Goal: Navigation & Orientation: Find specific page/section

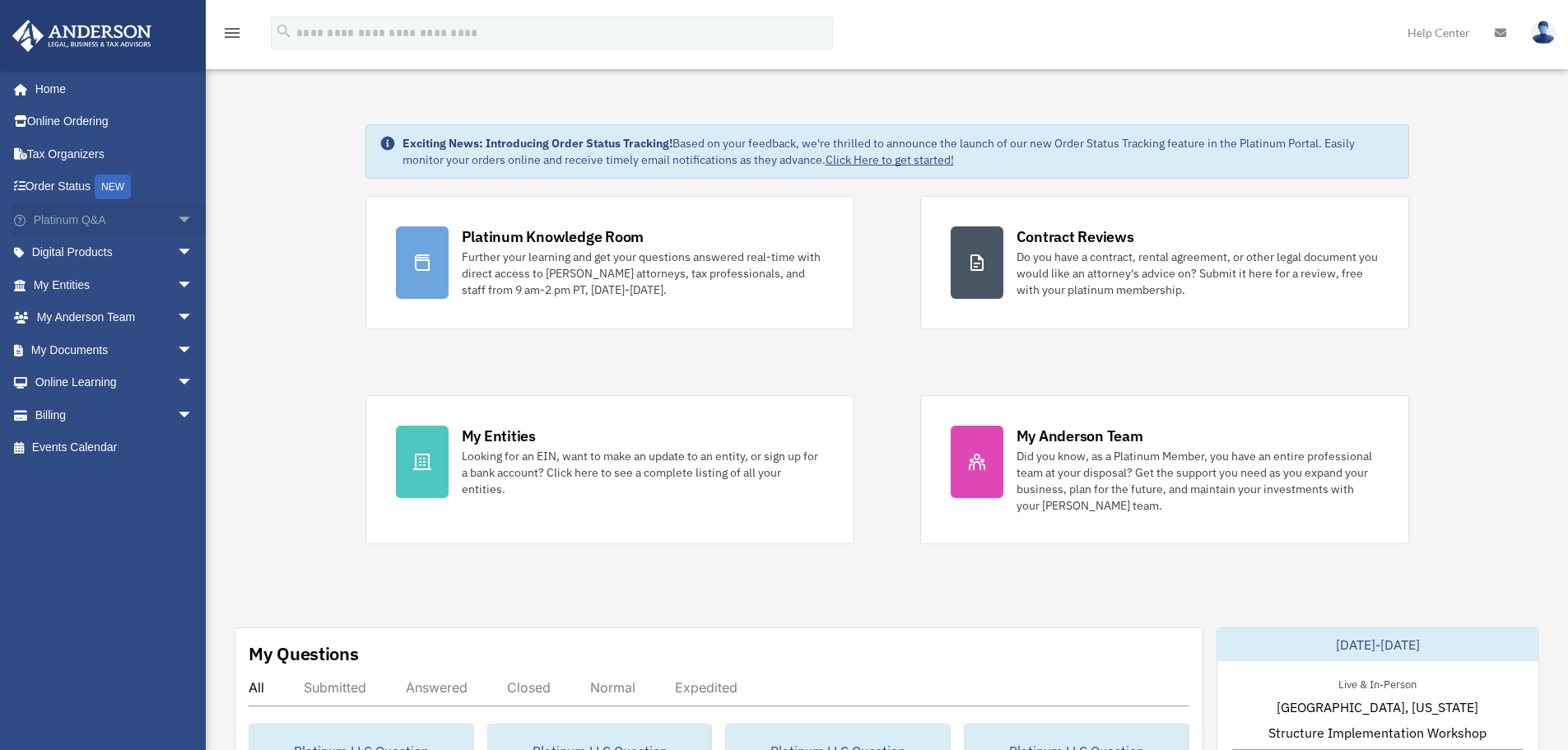
click at [63, 213] on link "Platinum Q&A arrow_drop_down" at bounding box center [114, 219] width 207 height 33
click at [85, 216] on link "Platinum Q&A arrow_drop_down" at bounding box center [114, 219] width 207 height 33
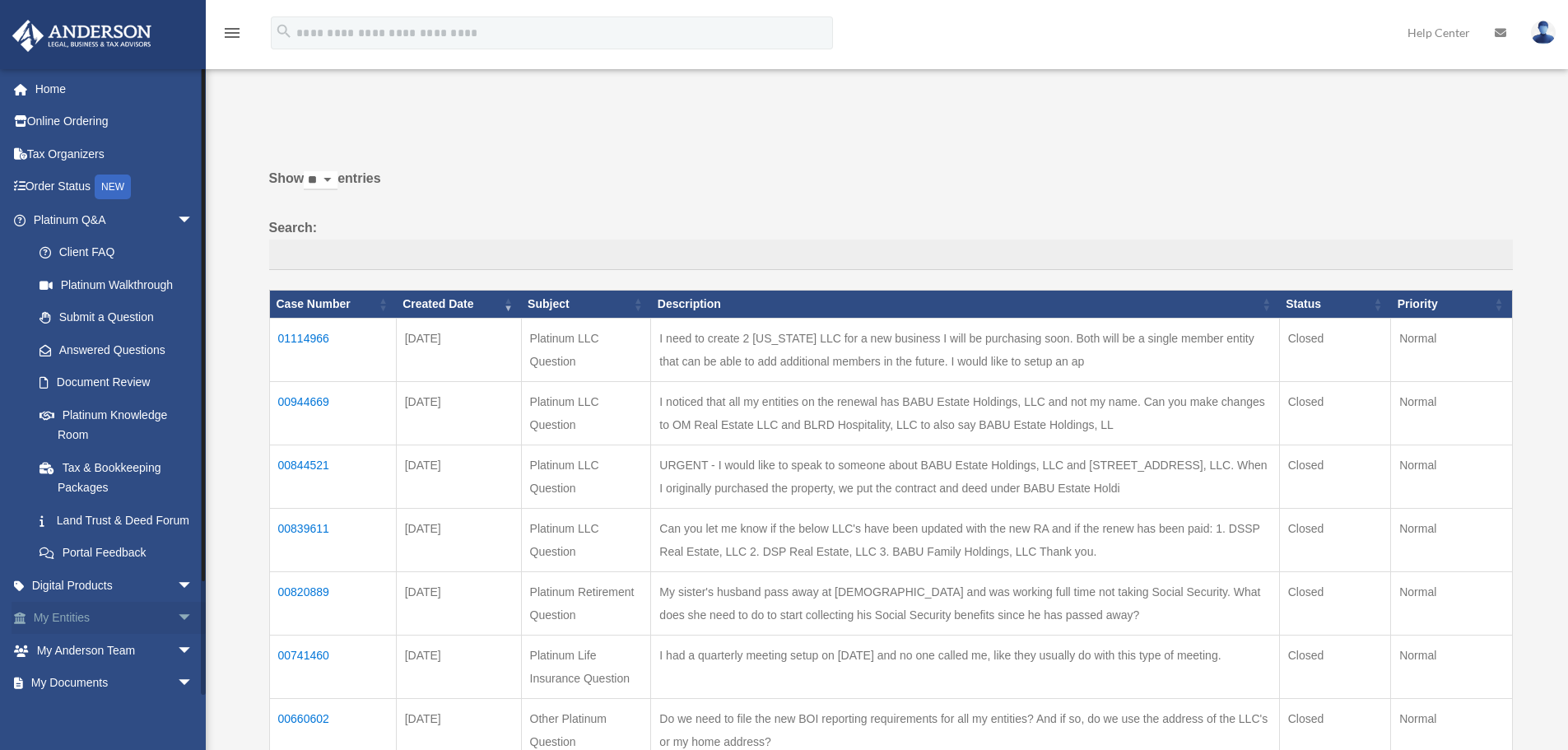
click at [66, 634] on link "My Entities arrow_drop_down" at bounding box center [114, 618] width 207 height 33
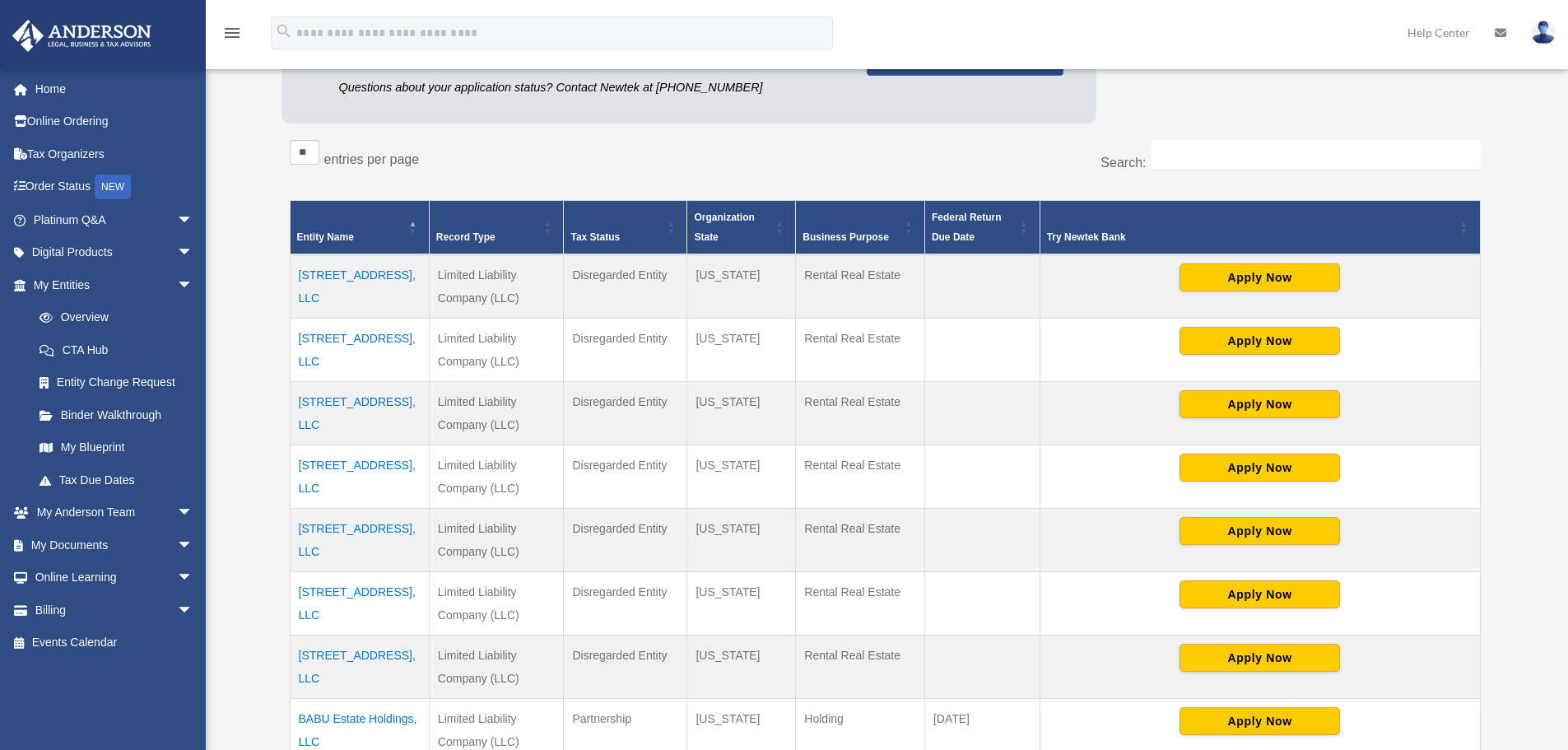
scroll to position [576, 0]
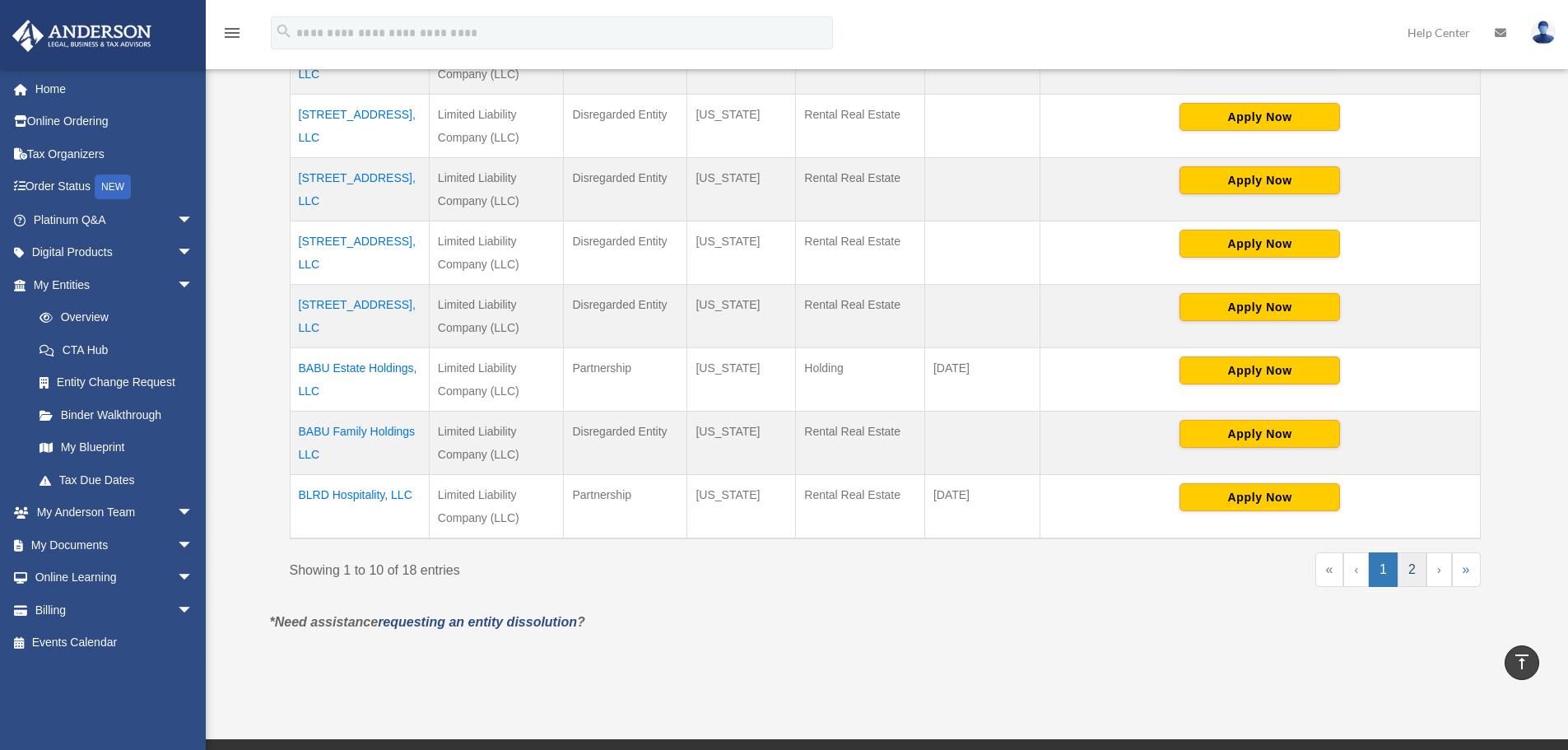
click at [1409, 575] on link "2" at bounding box center [1412, 569] width 29 height 35
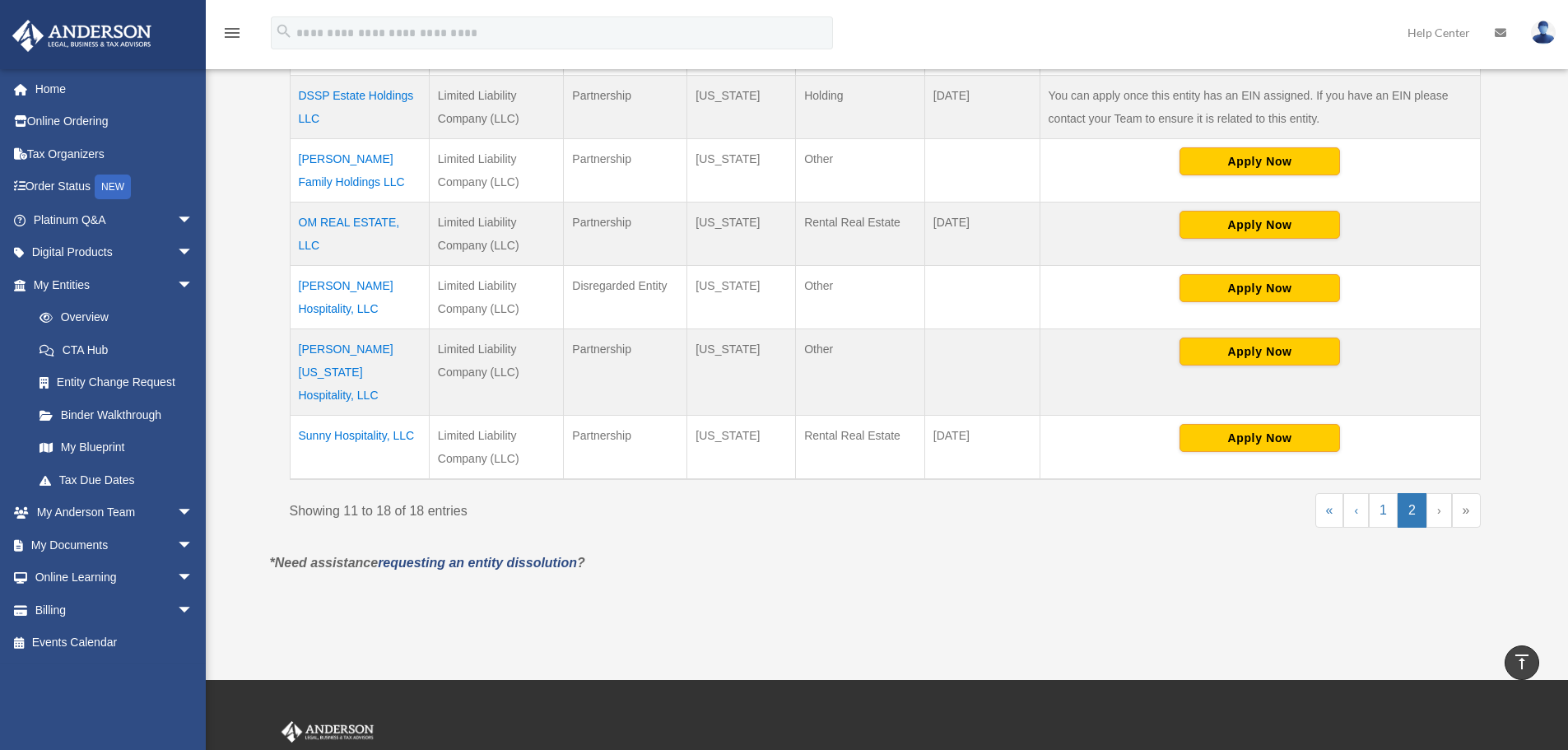
scroll to position [493, 0]
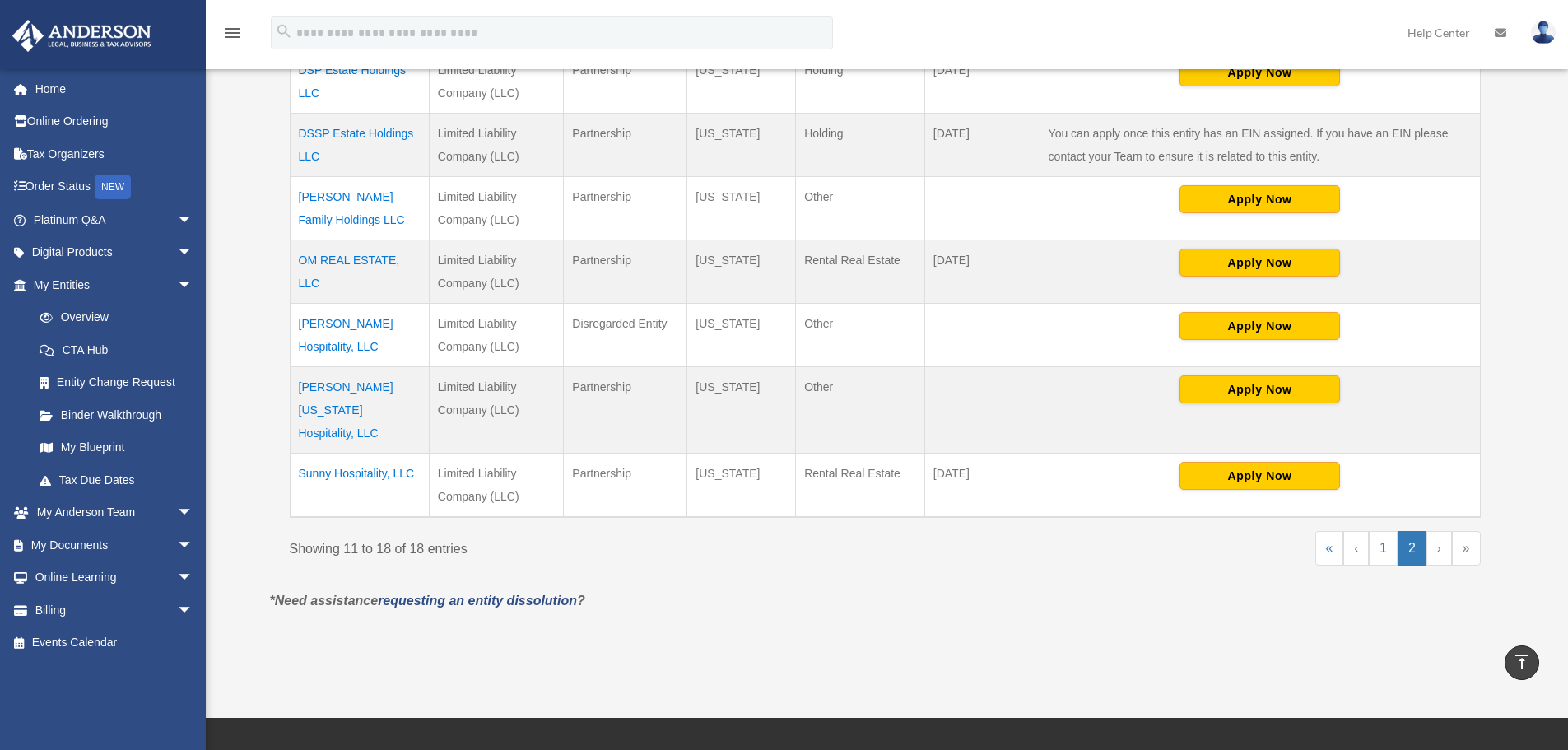
click at [367, 326] on td "Sai Krupa Hospitality, LLC" at bounding box center [359, 334] width 139 height 63
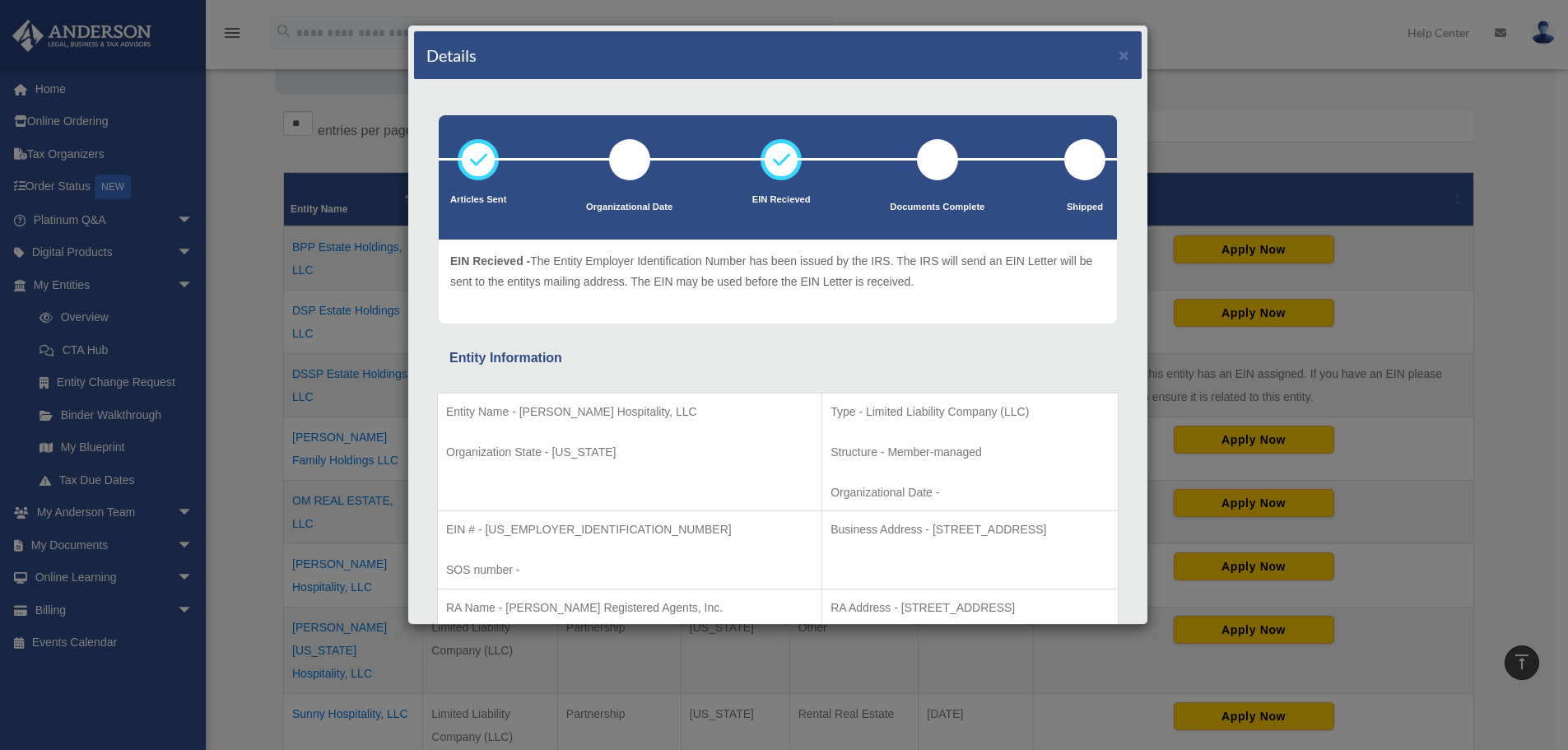
scroll to position [252, 0]
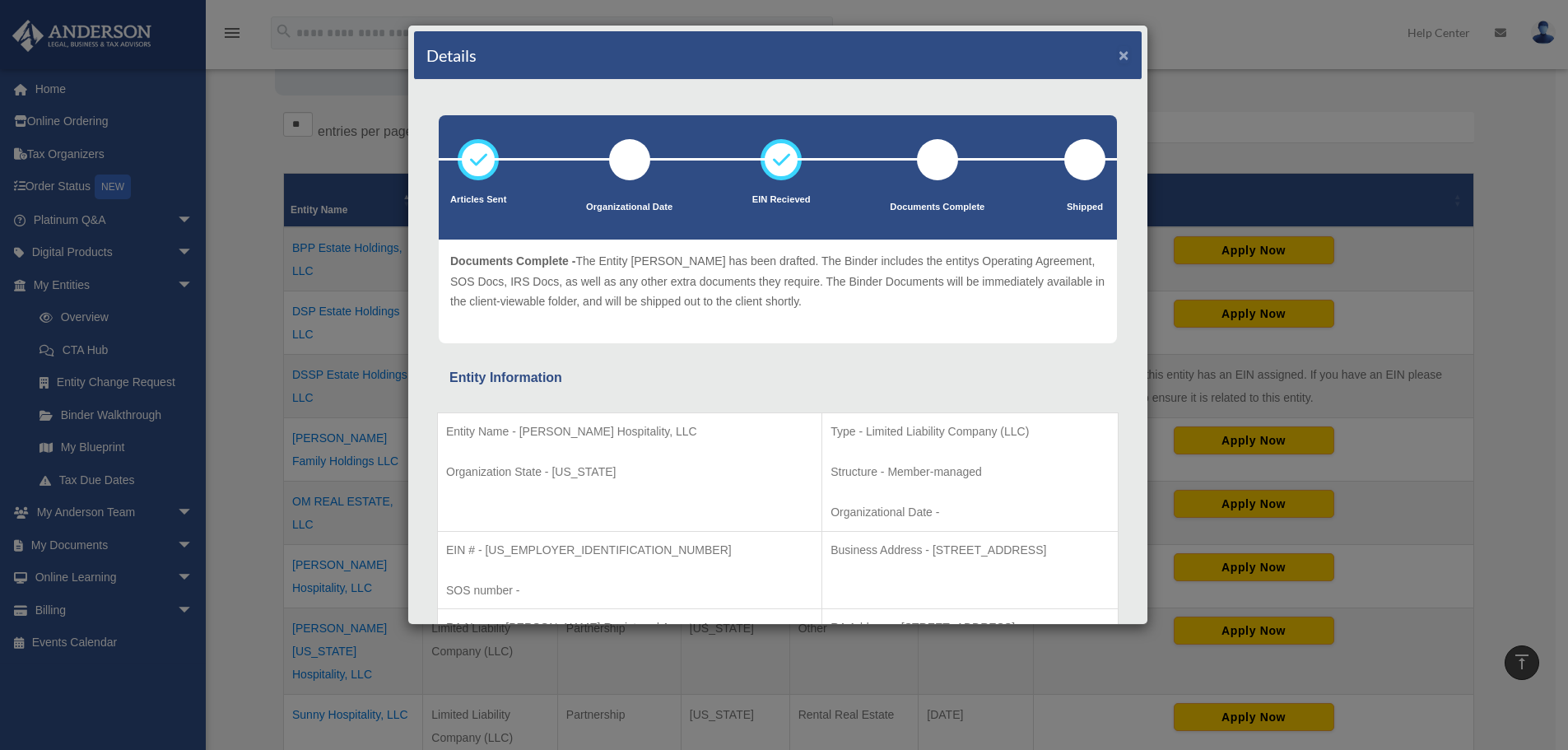
click at [1119, 57] on button "×" at bounding box center [1124, 54] width 10 height 17
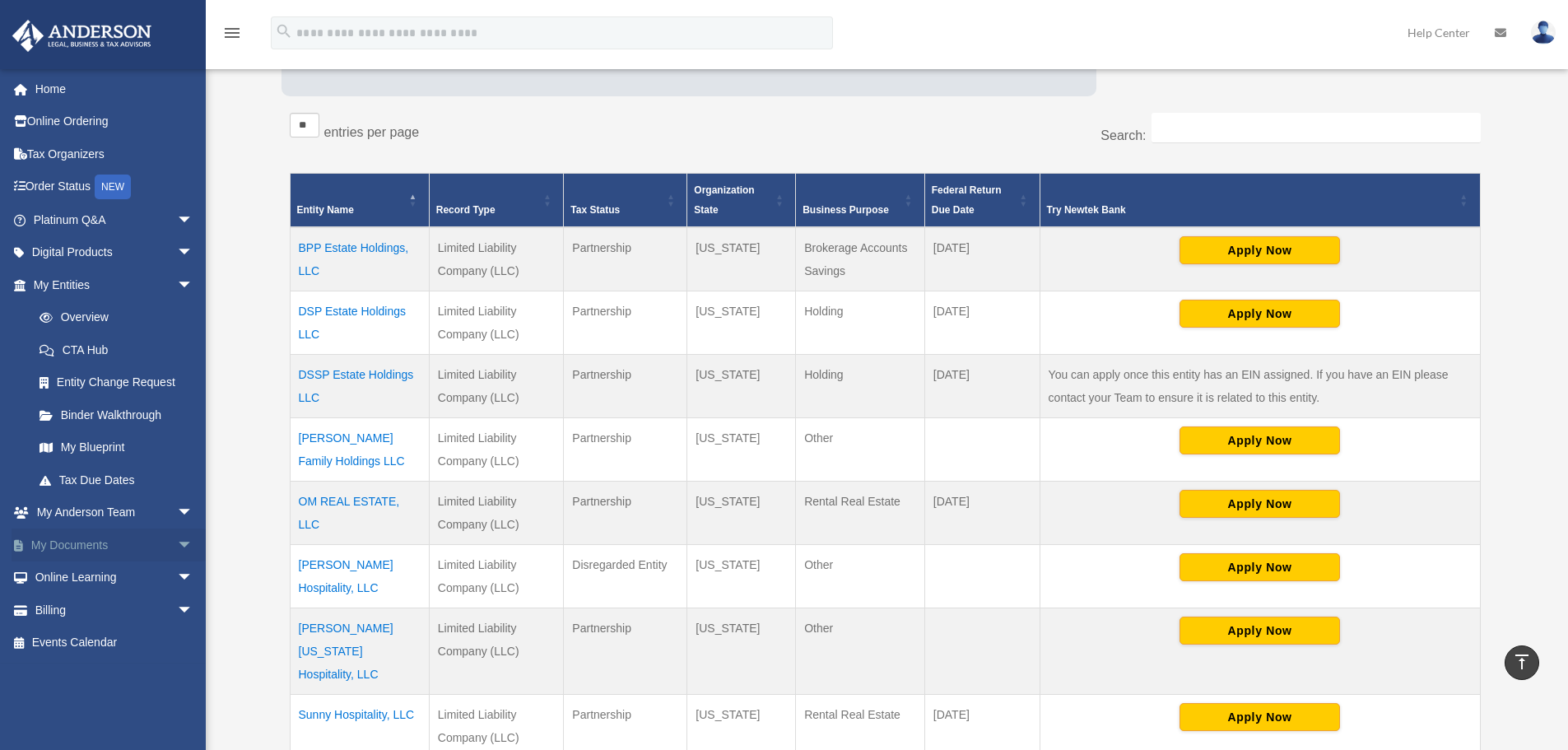
click at [81, 550] on link "My Documents arrow_drop_down" at bounding box center [114, 544] width 207 height 33
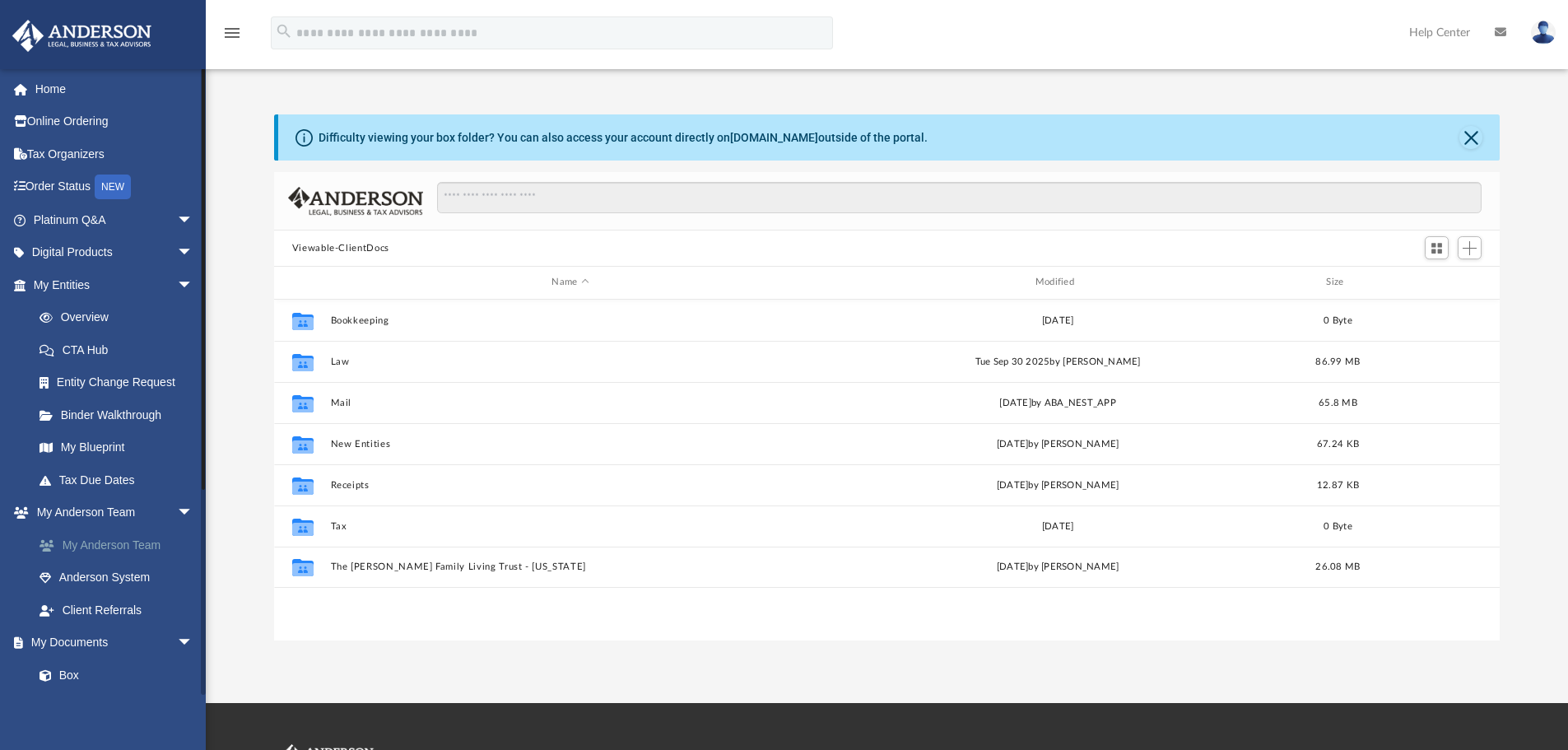
scroll to position [362, 1214]
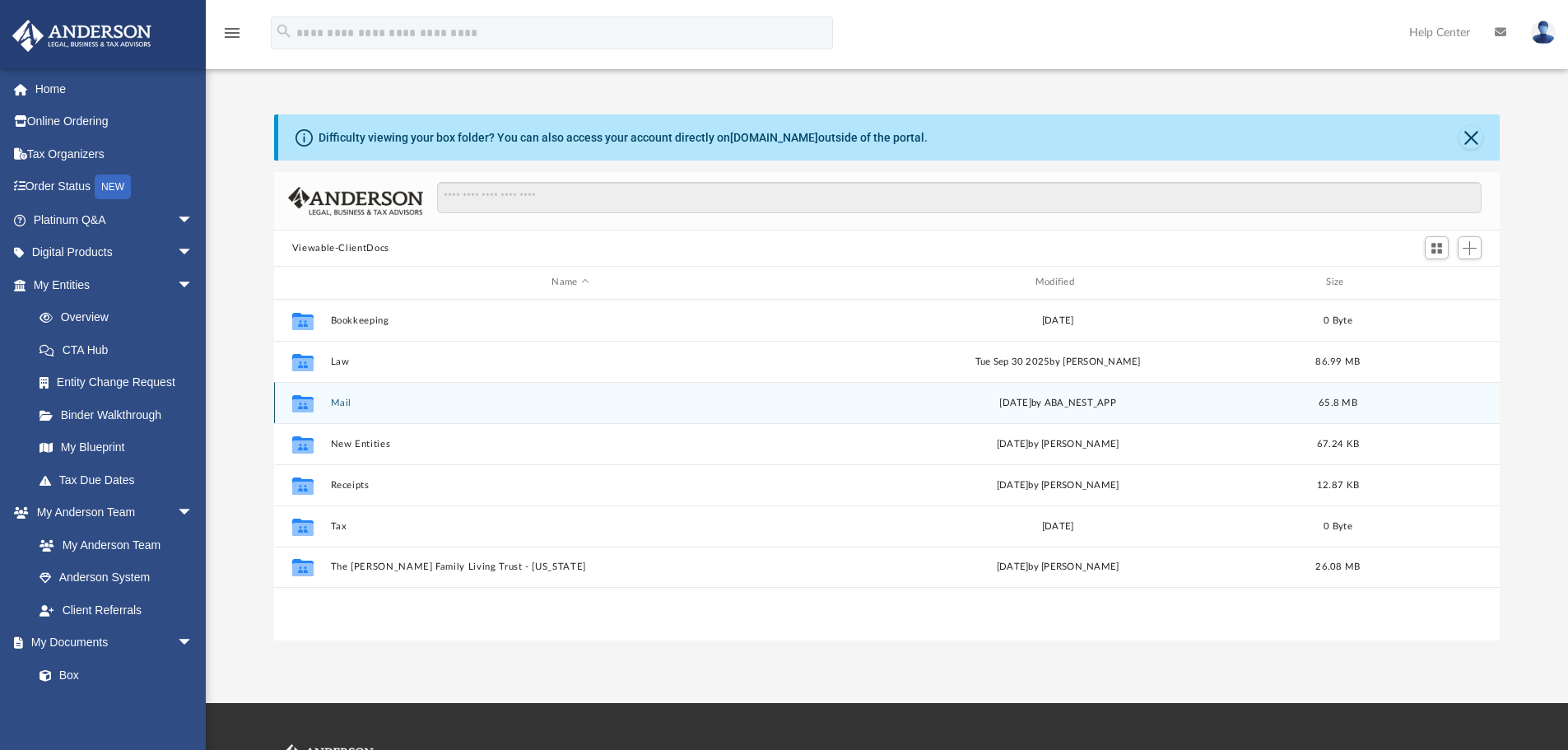
click at [354, 390] on div "Collaborated Folder Mail Wed Sep 3 2025 by ABA_NEST_APP 65.8 MB" at bounding box center [887, 403] width 1227 height 41
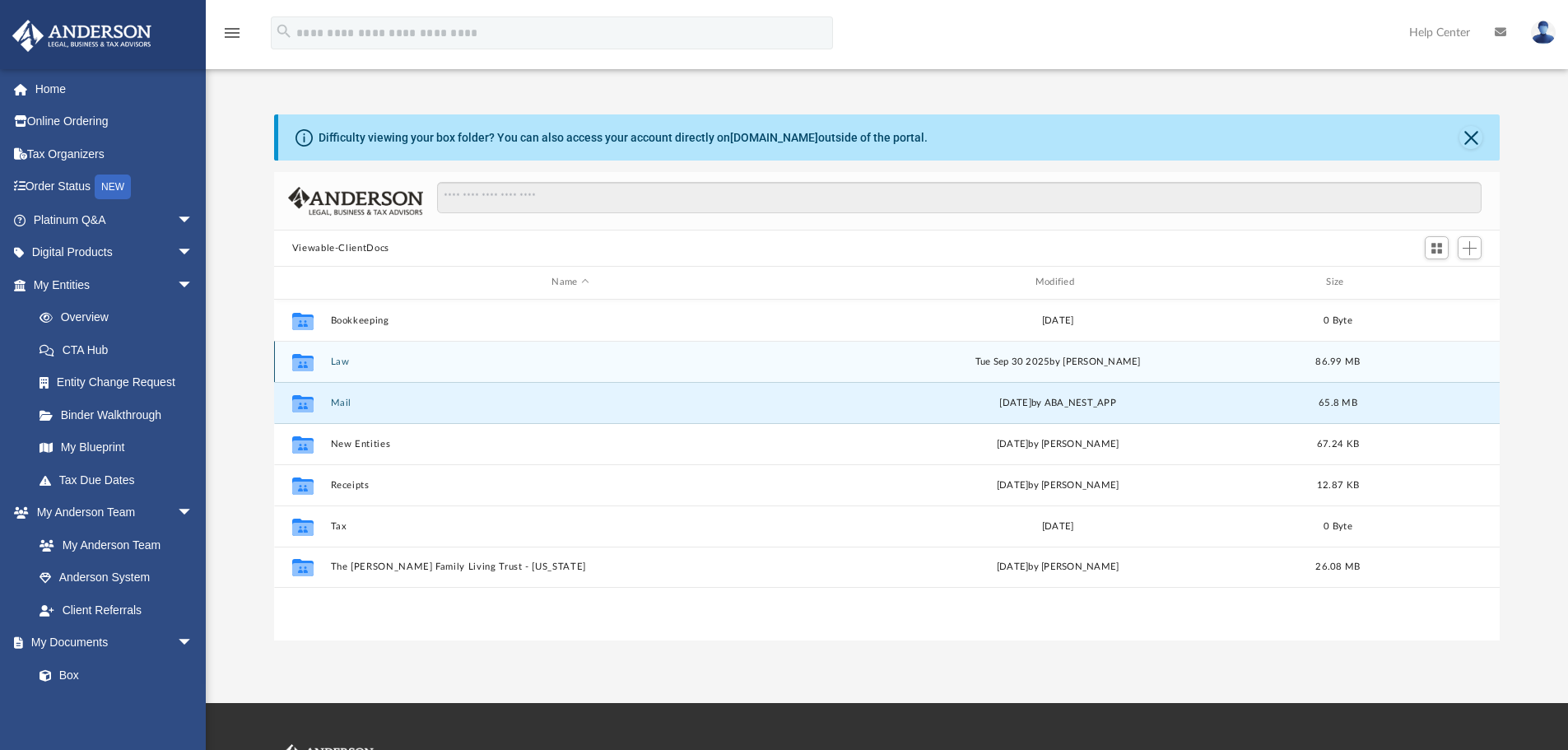
click at [349, 371] on div "Collaborated Folder Law Tue Sep 30 2025 by Manny Montealto 86.99 MB" at bounding box center [887, 361] width 1227 height 41
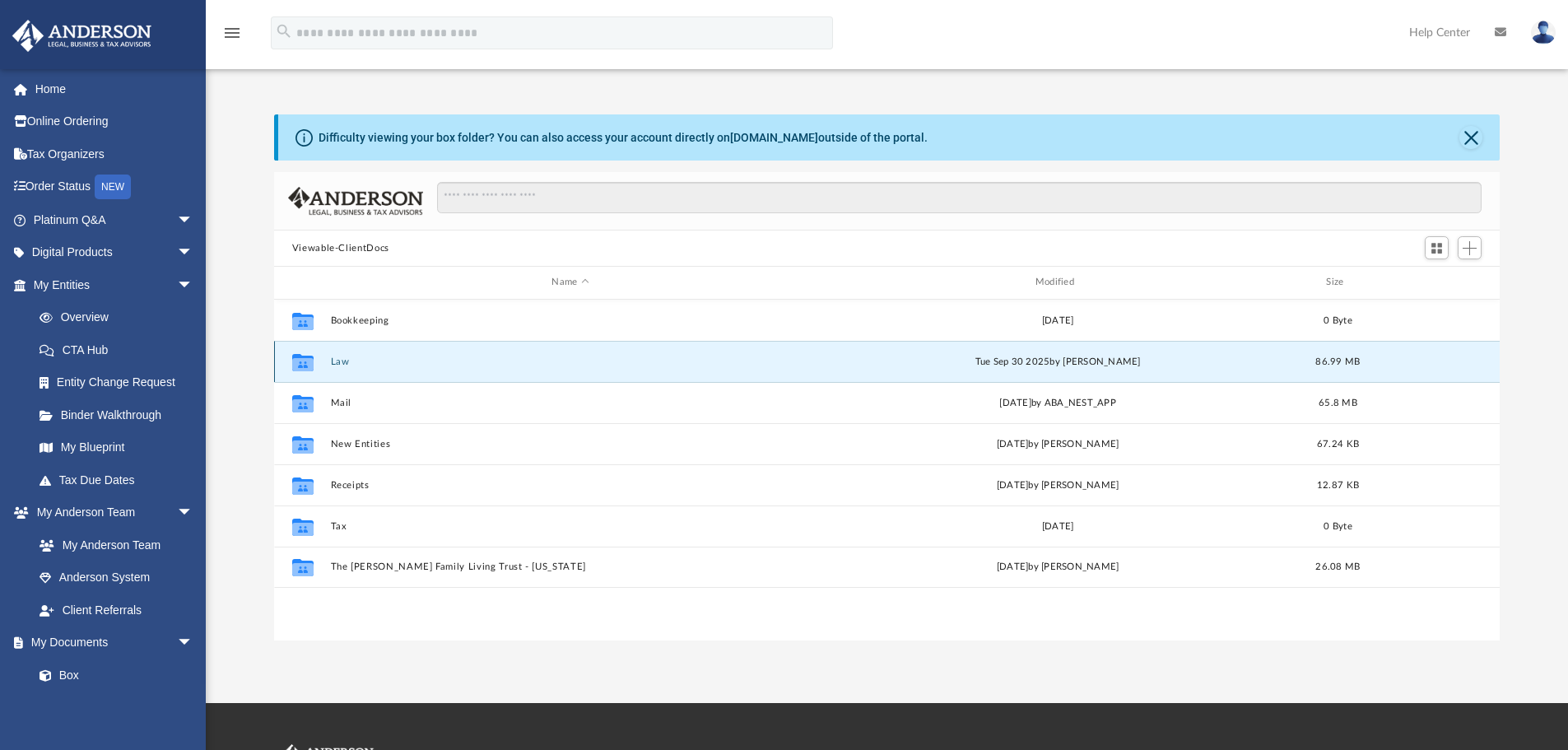
click at [346, 364] on button "Law" at bounding box center [570, 361] width 480 height 10
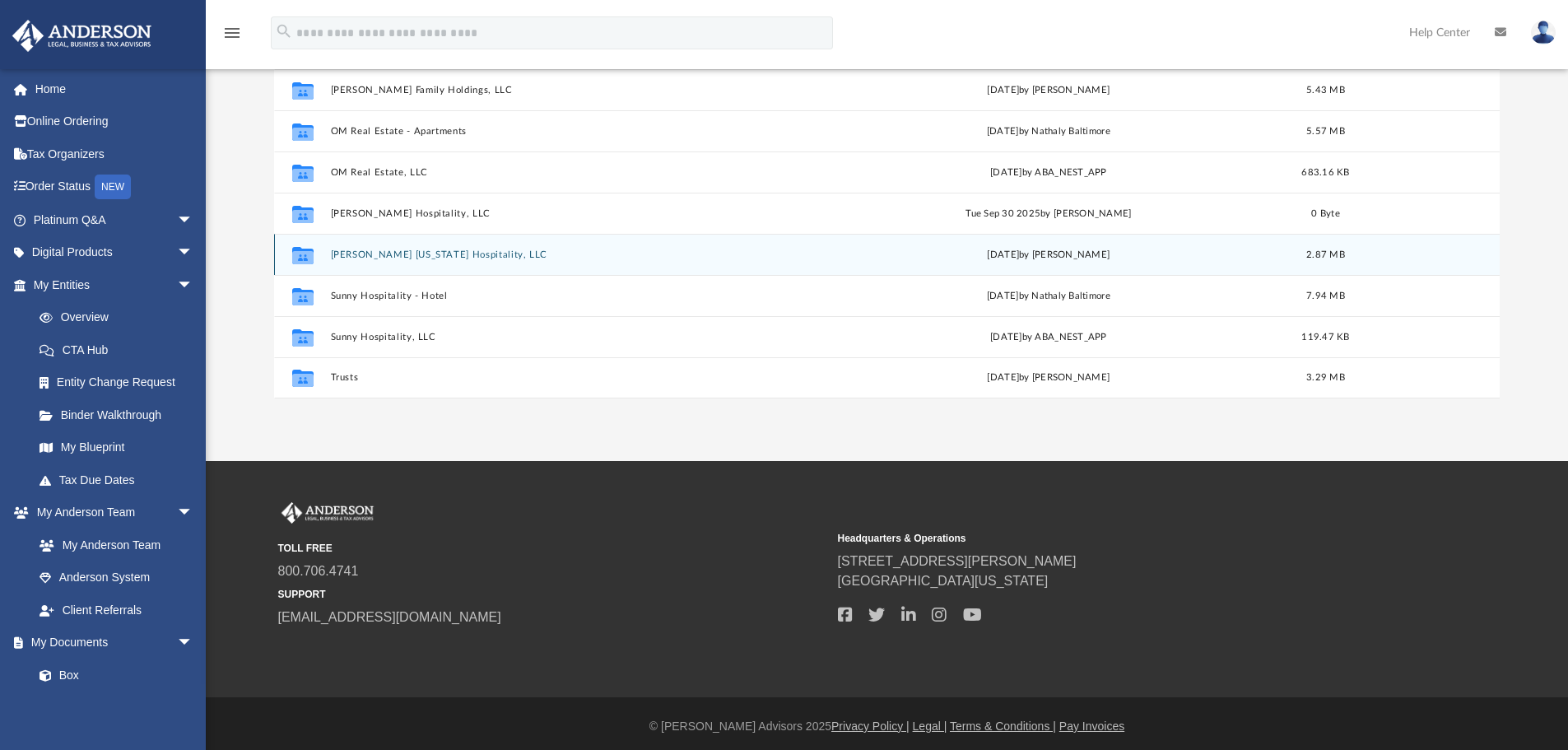
scroll to position [247, 0]
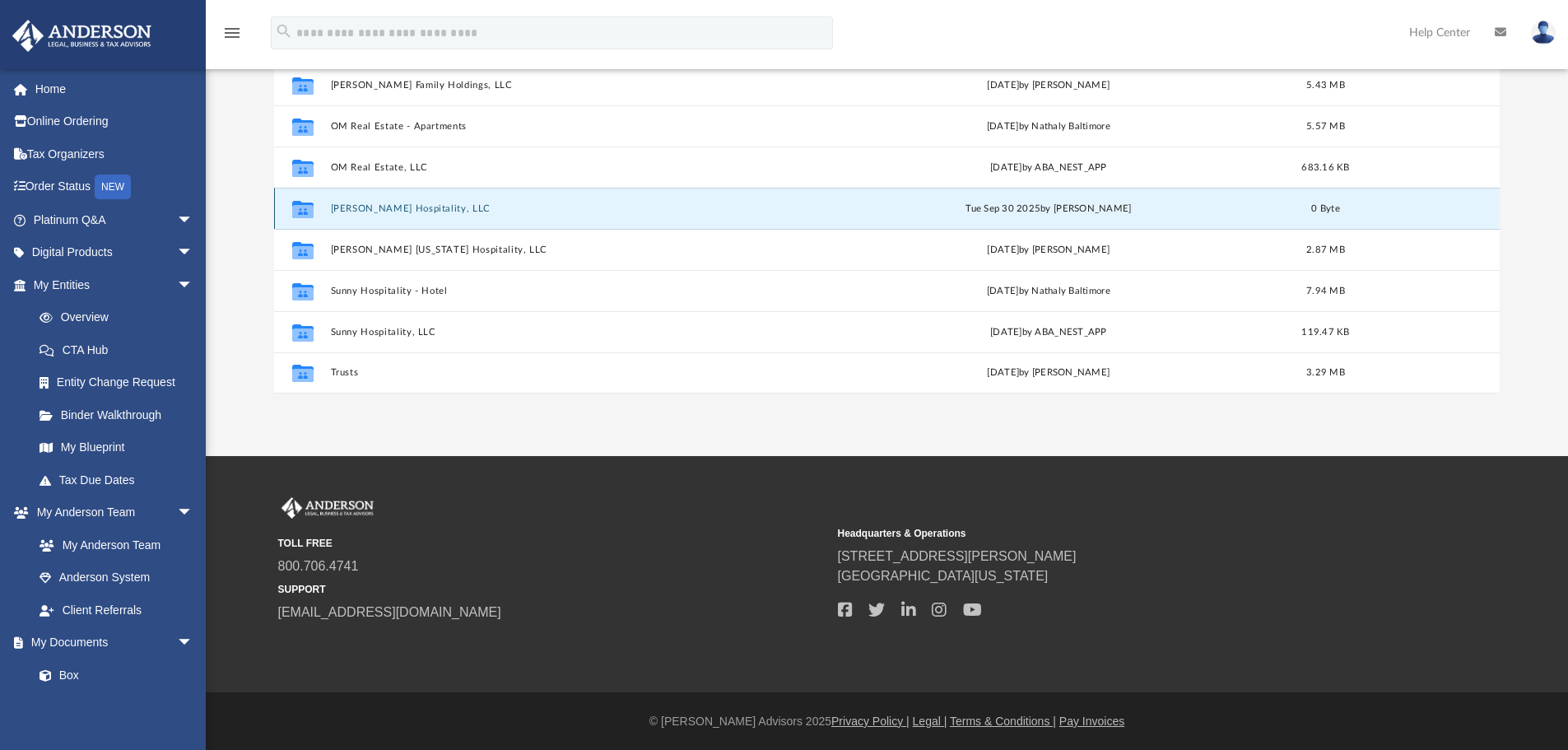
click at [398, 213] on button "Sai Krupa Hospitality, LLC" at bounding box center [567, 208] width 475 height 10
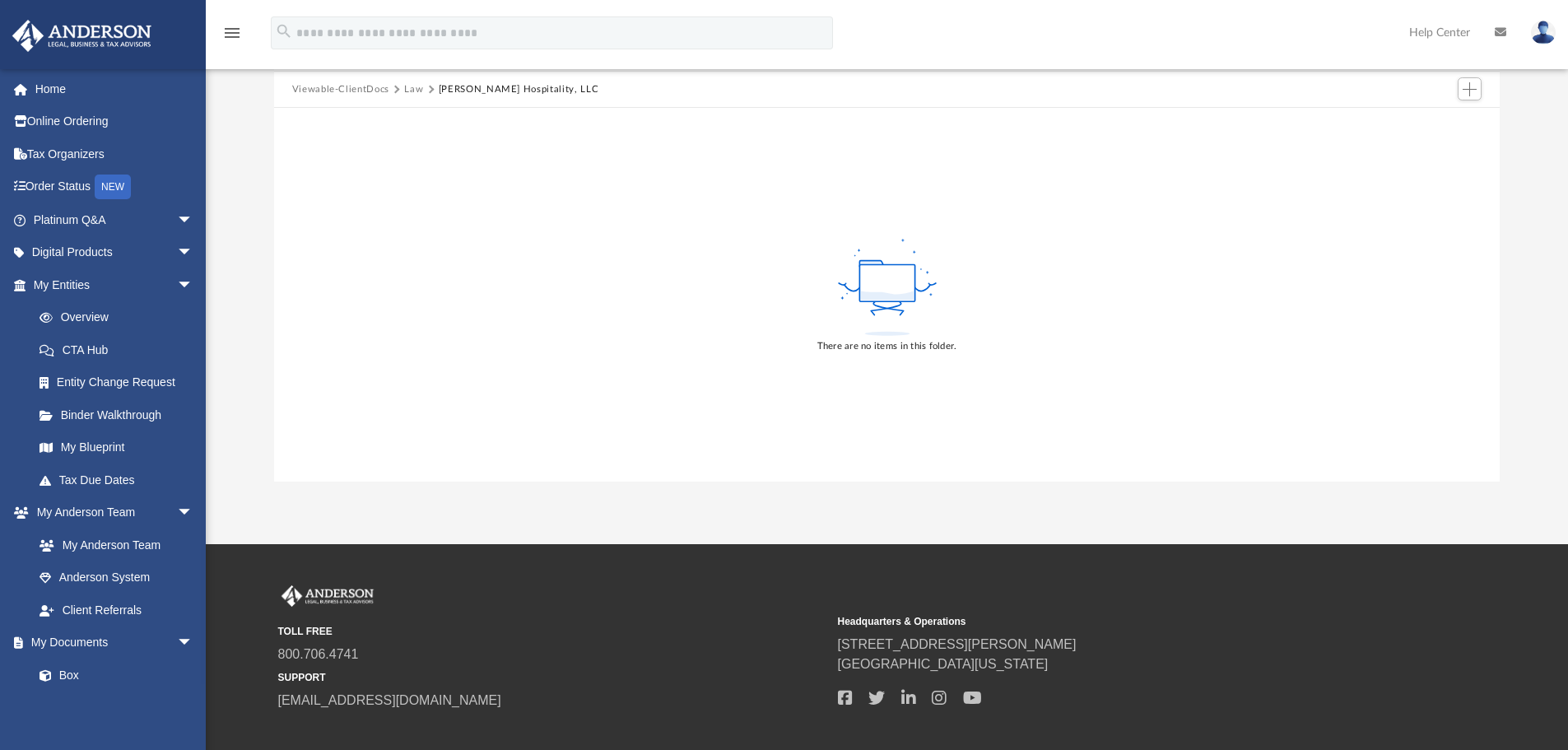
scroll to position [0, 0]
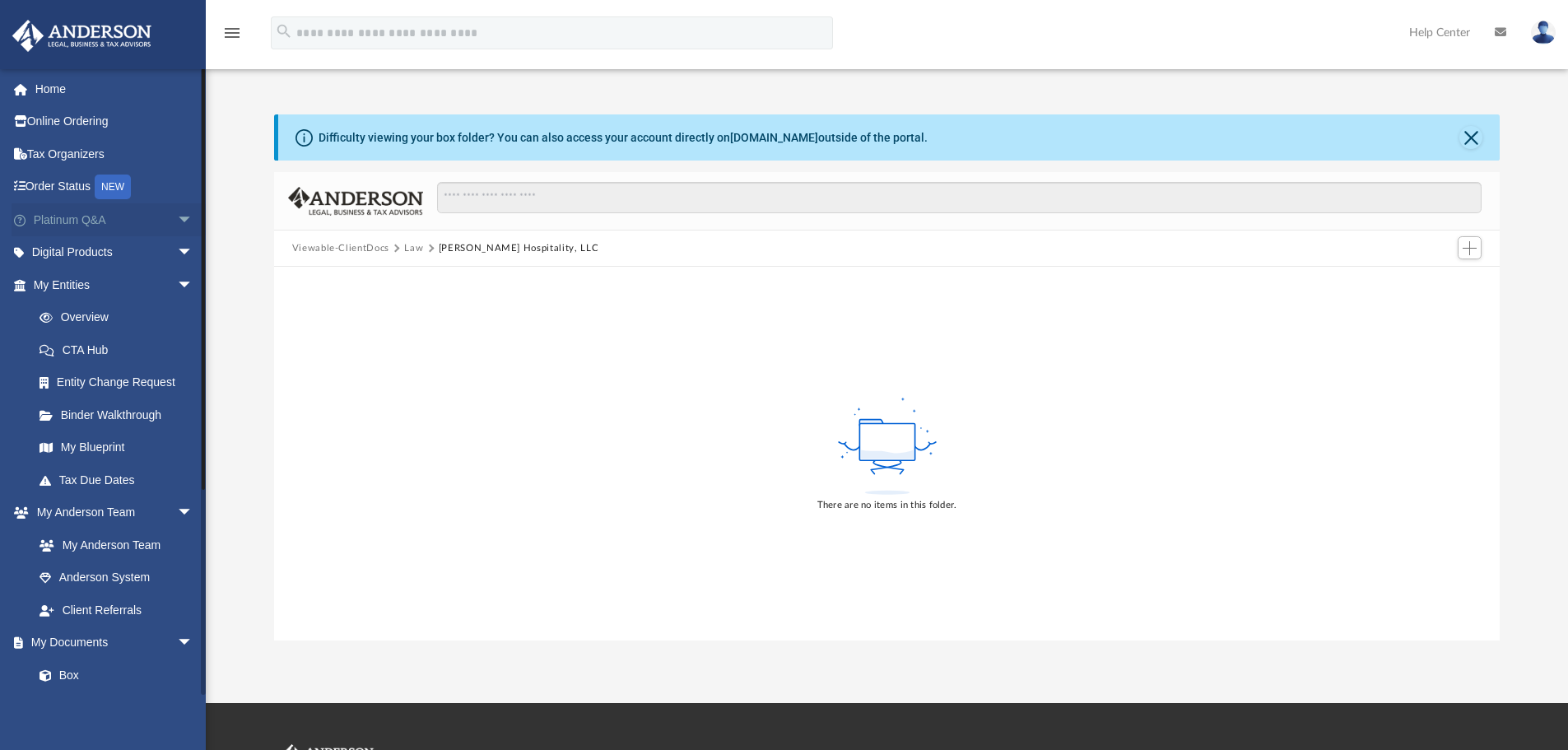
click at [64, 219] on link "Platinum Q&A arrow_drop_down" at bounding box center [114, 219] width 207 height 33
click at [177, 217] on span "arrow_drop_down" at bounding box center [194, 219] width 33 height 34
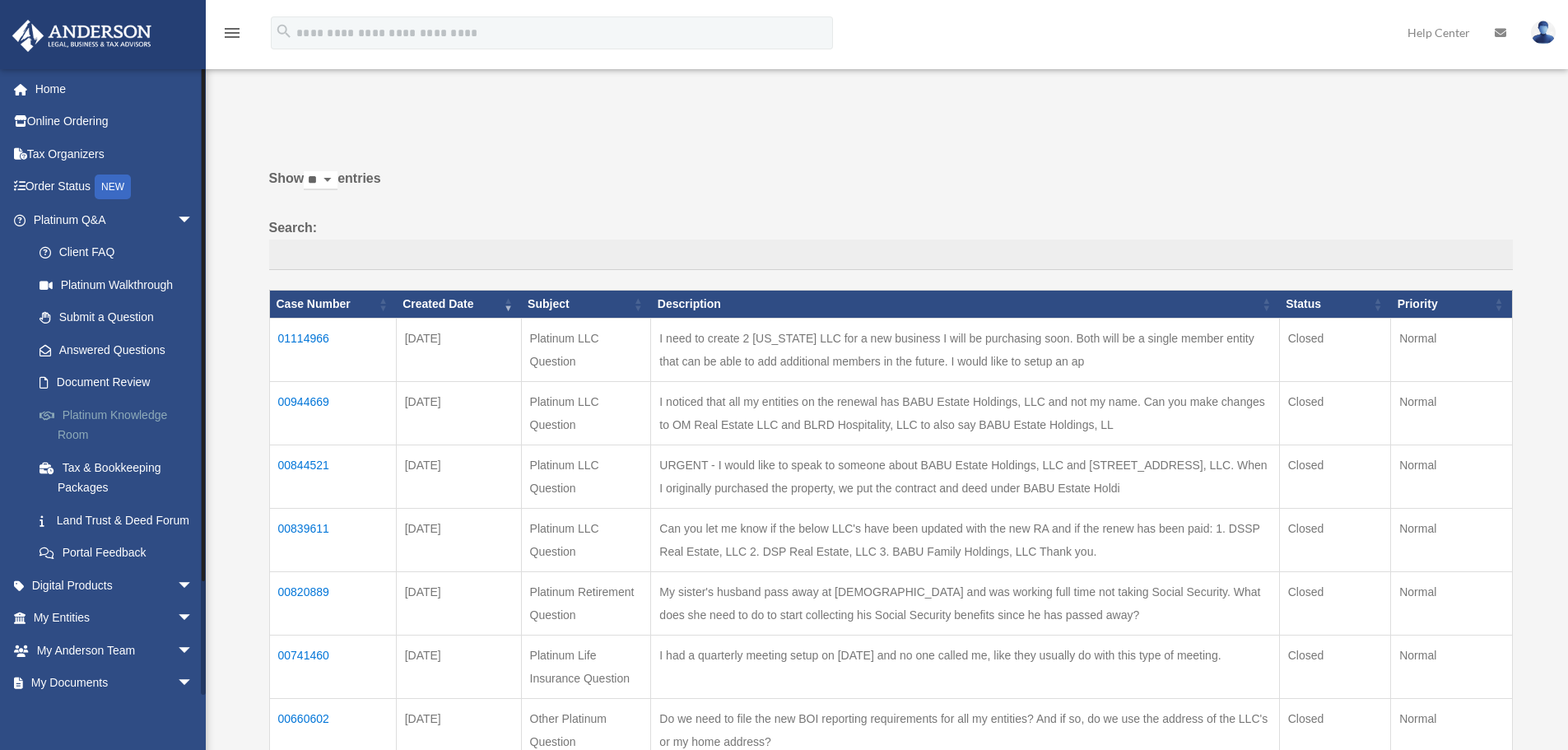
click at [138, 424] on link "Platinum Knowledge Room" at bounding box center [121, 424] width 195 height 53
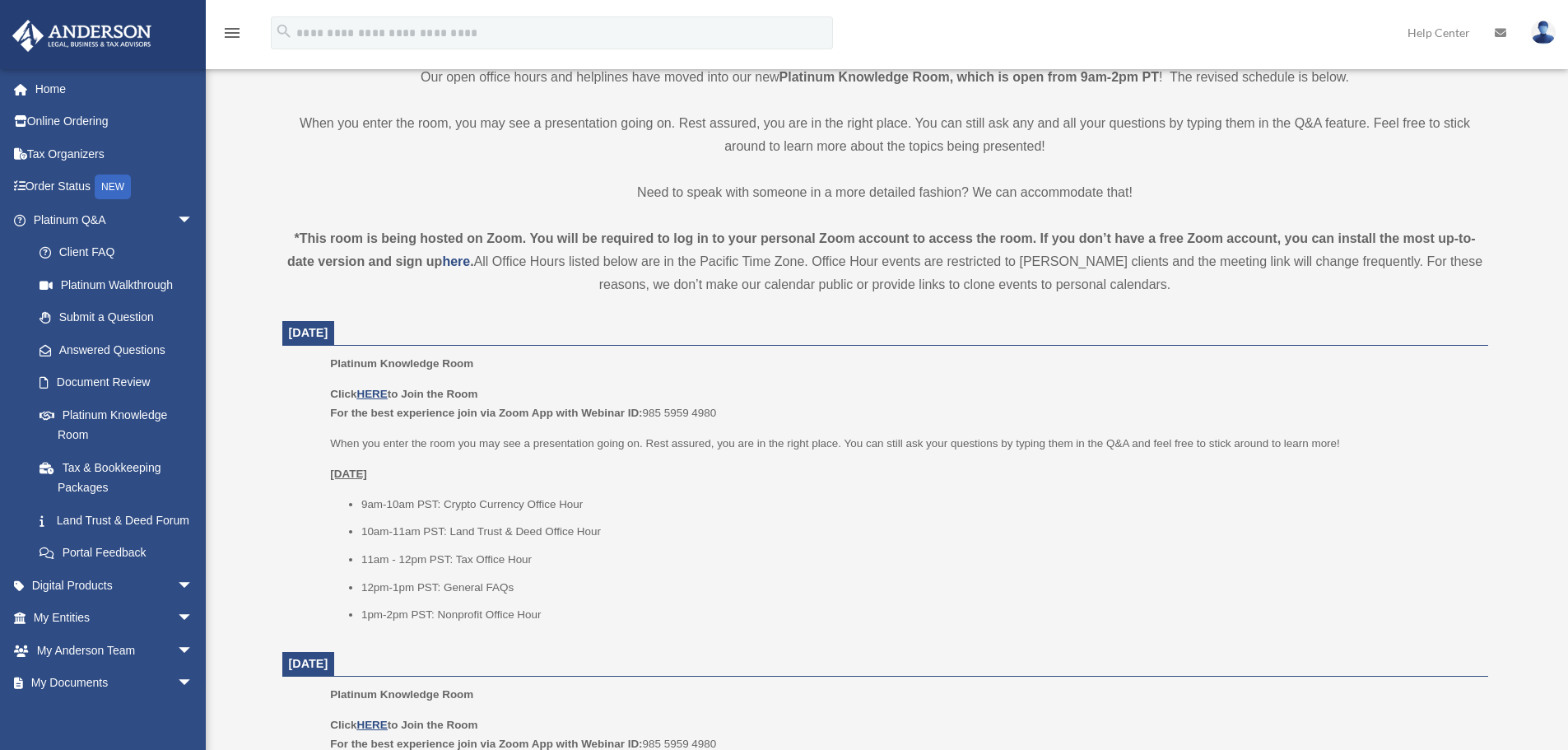
scroll to position [411, 0]
click at [369, 383] on p "Click HERE to Join the Room For the best experience join via Zoom App with Webi…" at bounding box center [903, 402] width 1146 height 39
click at [380, 397] on u "HERE" at bounding box center [371, 392] width 30 height 12
click at [178, 220] on span "arrow_drop_down" at bounding box center [194, 219] width 33 height 34
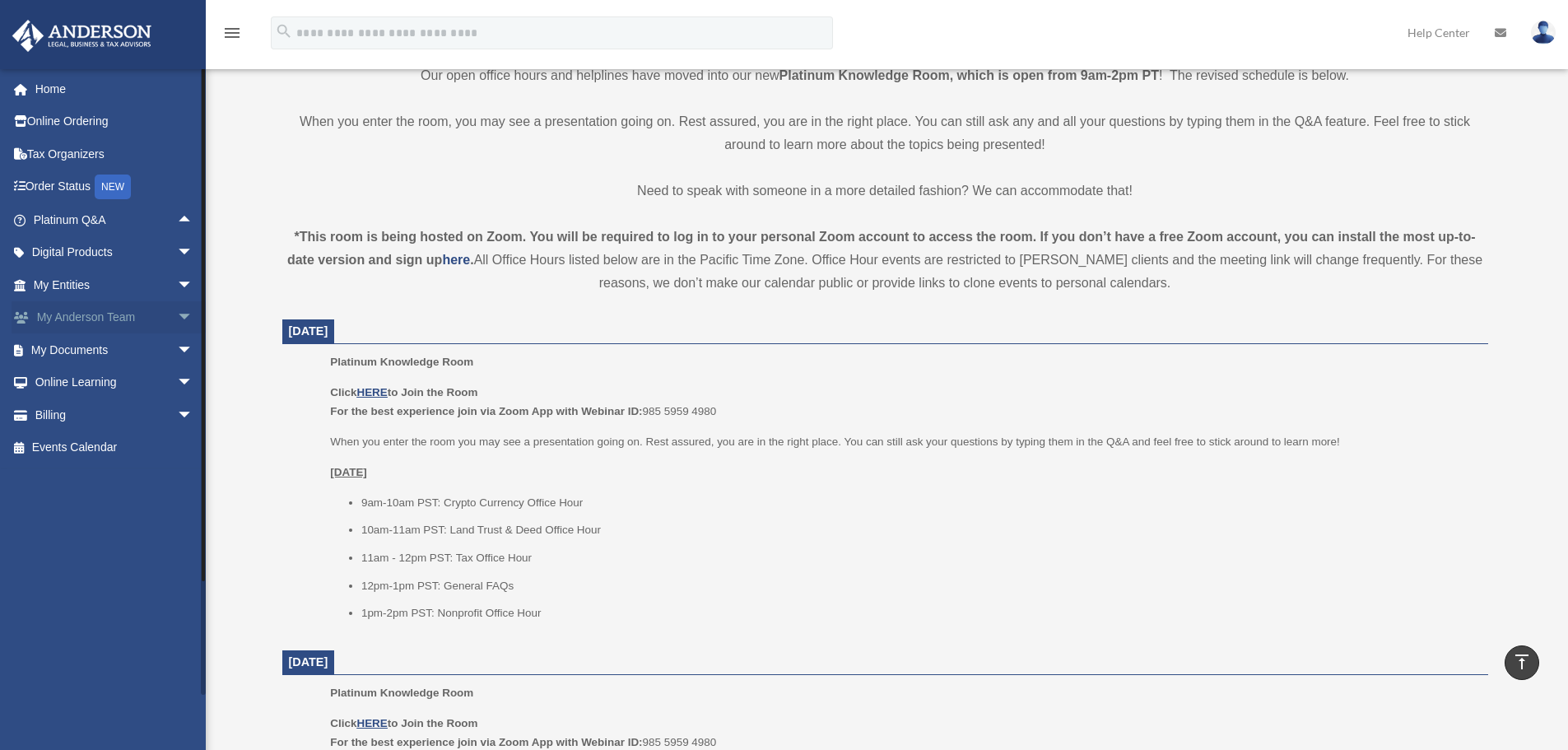
click at [154, 323] on link "My Anderson Team arrow_drop_down" at bounding box center [114, 318] width 207 height 33
click at [177, 318] on span "arrow_drop_down" at bounding box center [194, 318] width 33 height 34
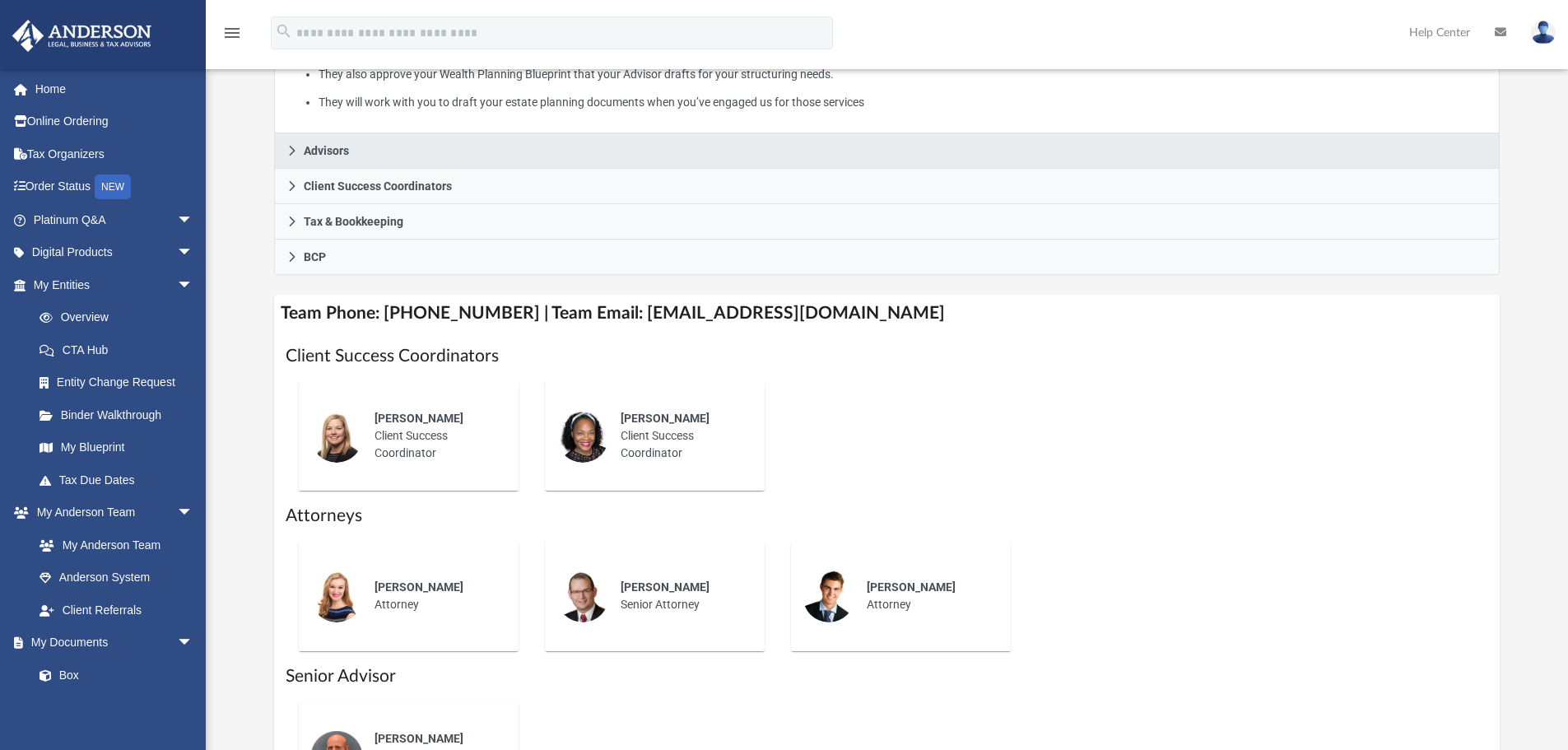
scroll to position [411, 0]
